Goal: Check status: Check status

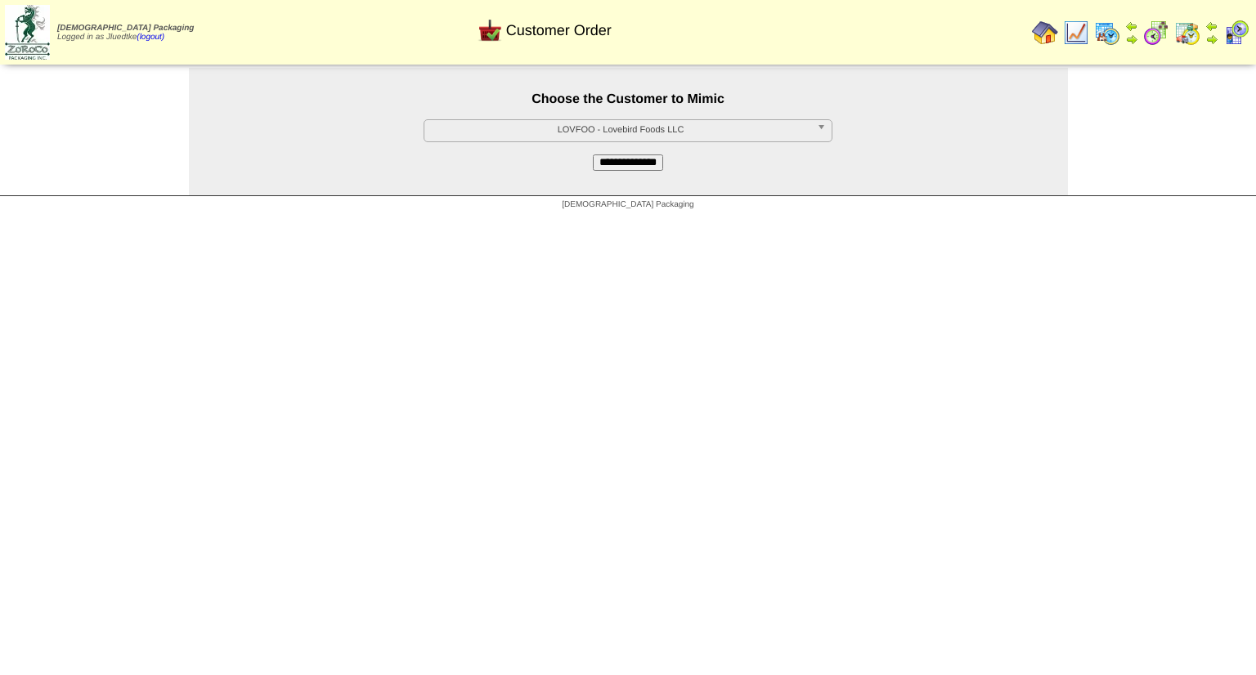
scroll to position [164, 0]
click at [615, 165] on input "**********" at bounding box center [628, 163] width 70 height 16
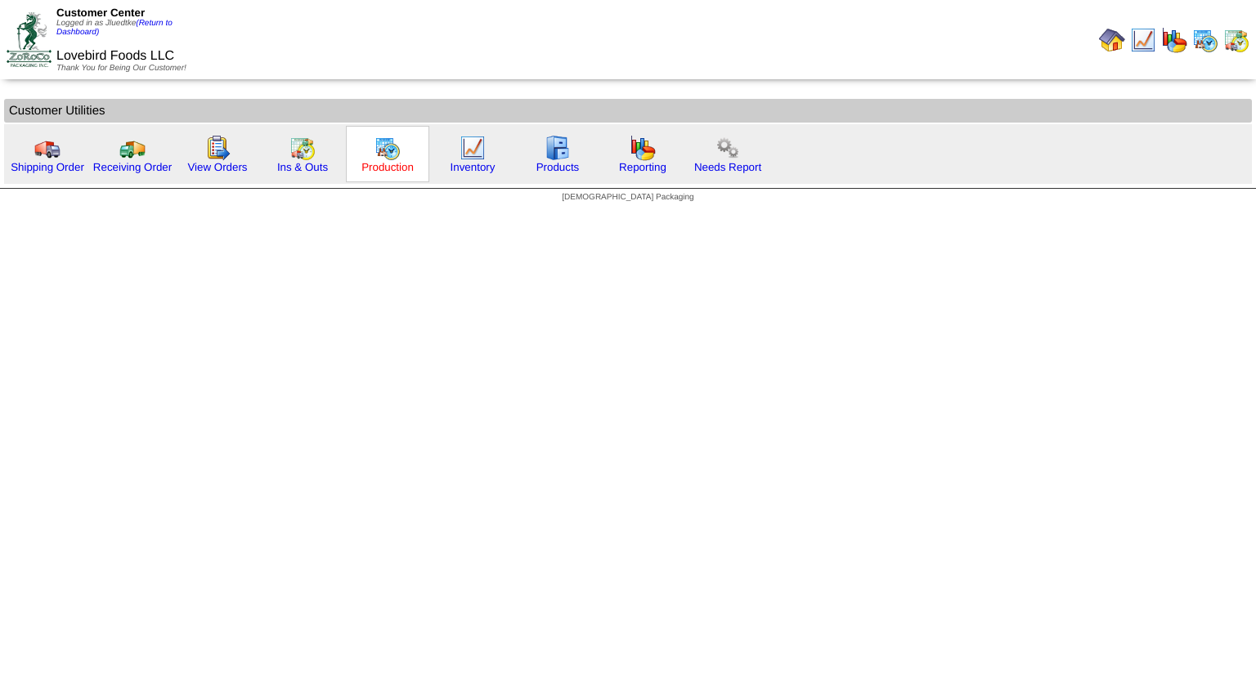
click at [395, 166] on link "Production" at bounding box center [387, 167] width 52 height 12
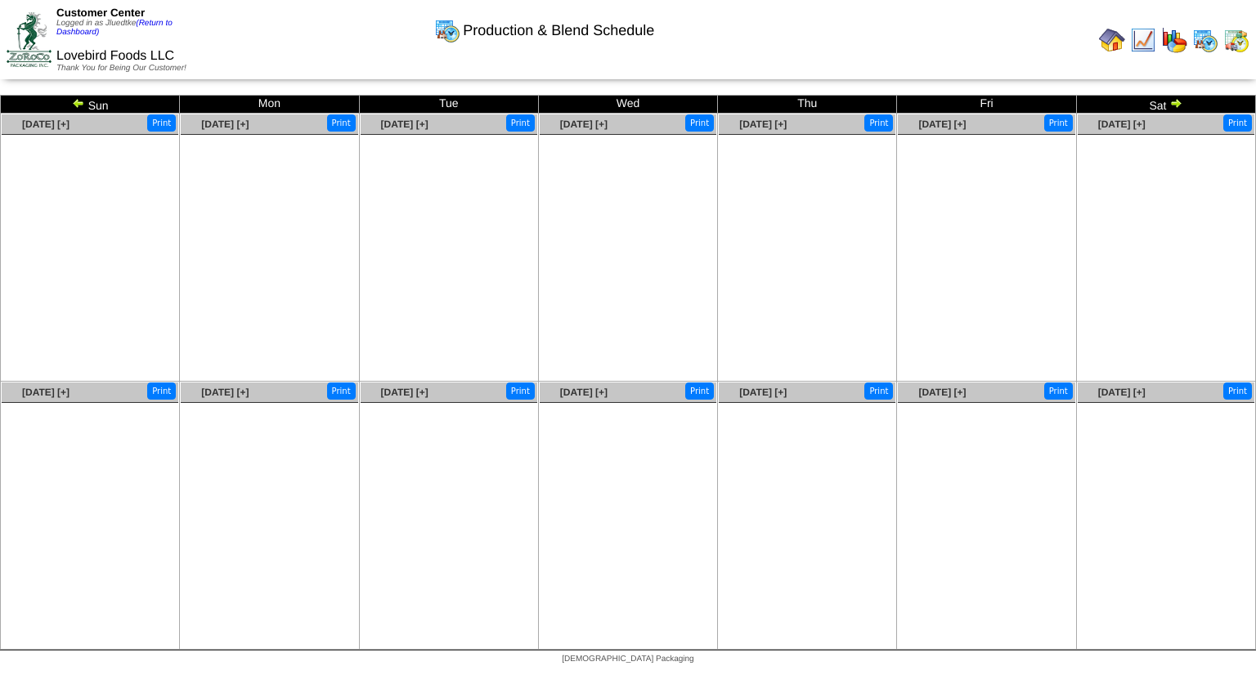
click at [75, 101] on img at bounding box center [78, 102] width 13 height 13
drag, startPoint x: 0, startPoint y: 0, endPoint x: 75, endPoint y: 100, distance: 125.0
click at [75, 100] on img at bounding box center [78, 102] width 13 height 13
click at [75, 99] on img at bounding box center [78, 102] width 13 height 13
click at [79, 102] on img at bounding box center [78, 102] width 13 height 13
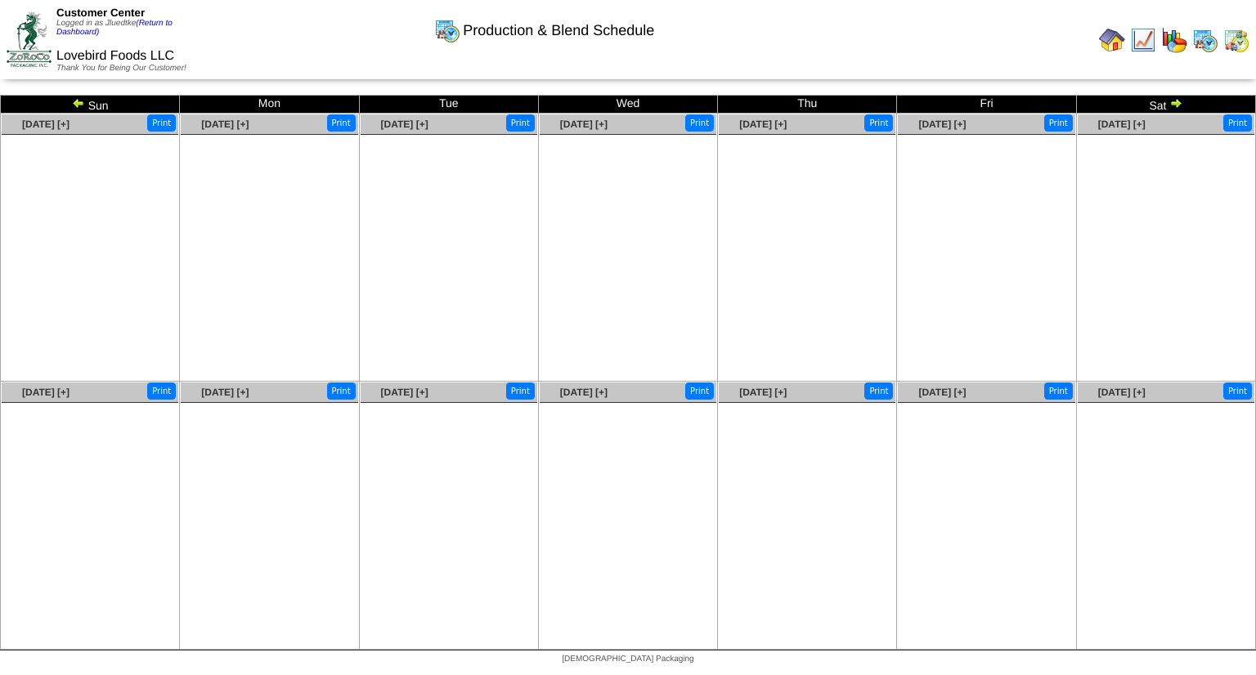
click at [1178, 103] on img at bounding box center [1175, 102] width 13 height 13
click at [79, 105] on img at bounding box center [78, 102] width 13 height 13
